Goal: Task Accomplishment & Management: Complete application form

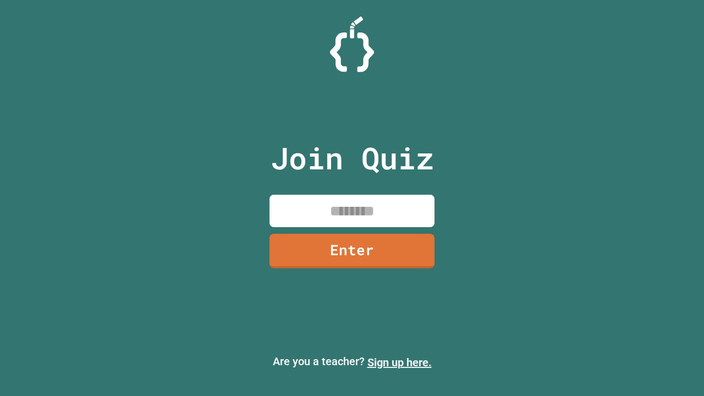
click at [399, 362] on link "Sign up here." at bounding box center [399, 362] width 64 height 13
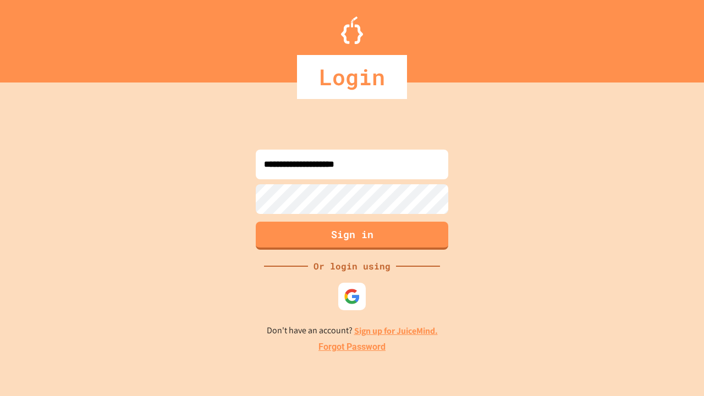
type input "**********"
